Goal: Contribute content

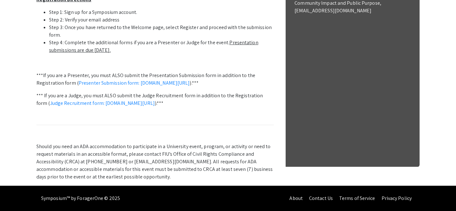
scroll to position [292, 0]
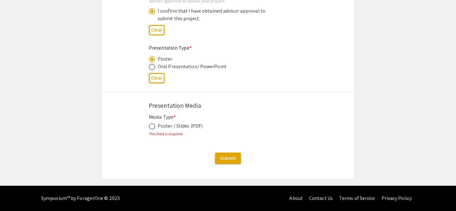
scroll to position [997, 0]
click at [152, 128] on span at bounding box center [152, 126] width 6 height 6
click at [152, 128] on input "radio" at bounding box center [152, 126] width 6 height 6
radio input "true"
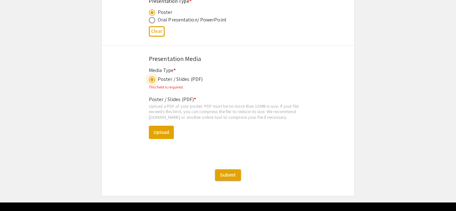
scroll to position [1046, 0]
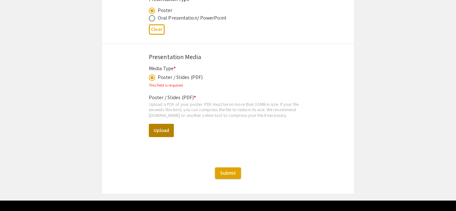
click at [168, 129] on button "Upload" at bounding box center [161, 130] width 25 height 13
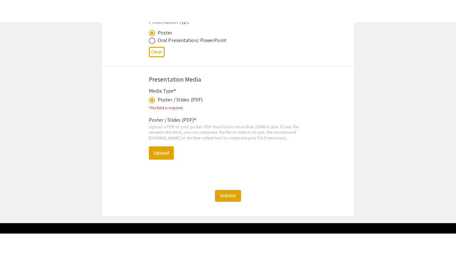
scroll to position [1015, 0]
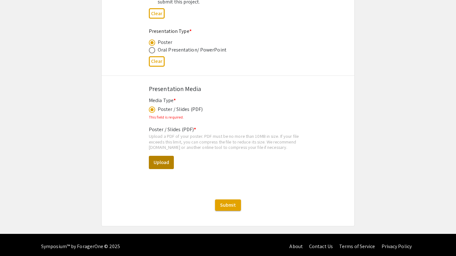
click at [157, 160] on button "Upload" at bounding box center [161, 162] width 25 height 13
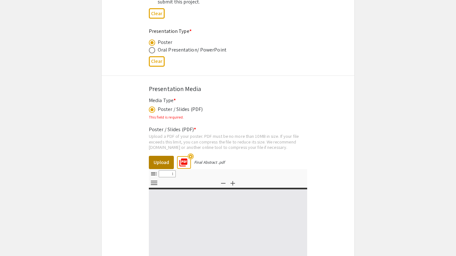
select select "custom"
type input "0"
select select "custom"
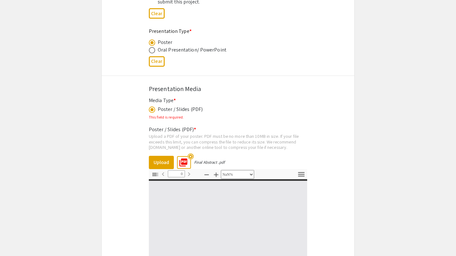
type input "1"
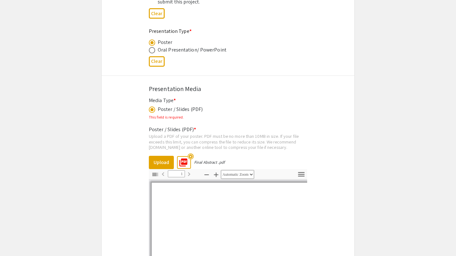
scroll to position [1027, 0]
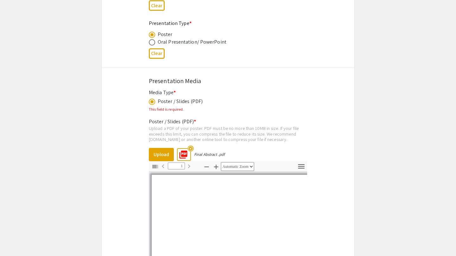
select select "auto"
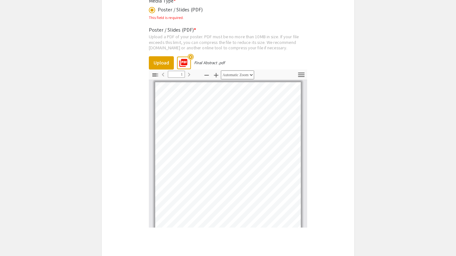
scroll to position [1115, 0]
click at [191, 56] on mat-icon "highlight_off" at bounding box center [190, 56] width 6 height 6
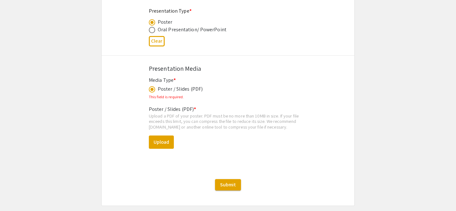
scroll to position [1034, 0]
click at [160, 141] on button "Upload" at bounding box center [161, 141] width 25 height 13
select select "custom"
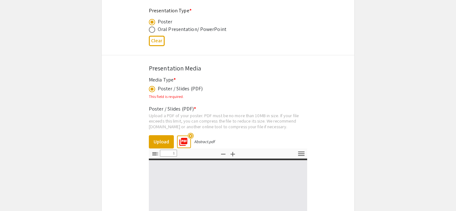
type input "0"
select select "custom"
type input "1"
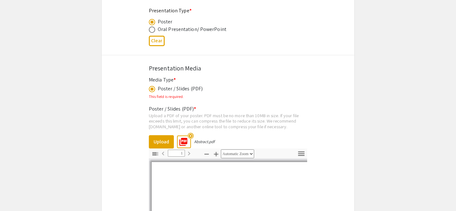
select select "auto"
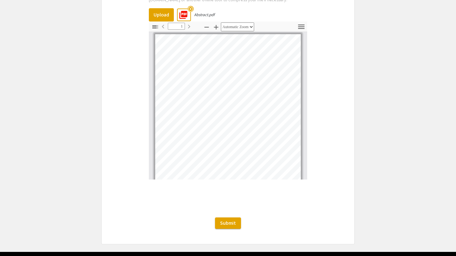
scroll to position [1164, 0]
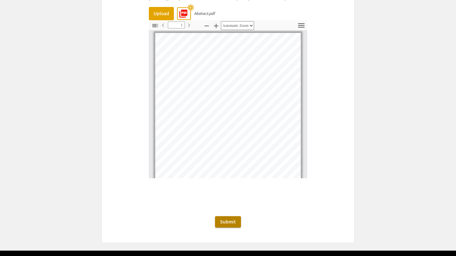
click at [230, 211] on span "Submit" at bounding box center [228, 222] width 16 height 7
